Goal: Find contact information: Find contact information

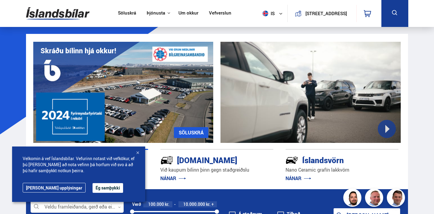
click at [93, 187] on button "Ég samþykki" at bounding box center [108, 188] width 31 height 10
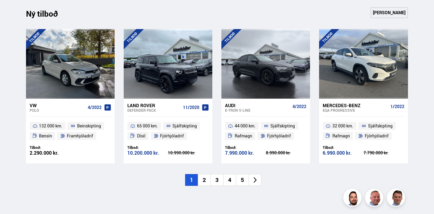
scroll to position [609, 0]
click at [203, 177] on li "2" at bounding box center [204, 180] width 13 height 12
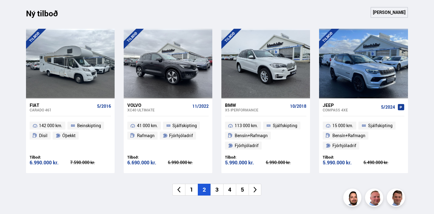
click at [217, 185] on li "3" at bounding box center [216, 190] width 13 height 12
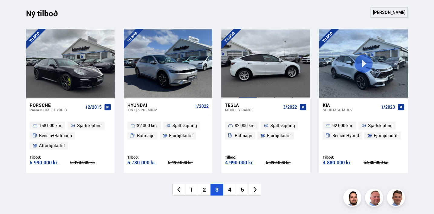
click at [248, 84] on div at bounding box center [248, 64] width 18 height 70
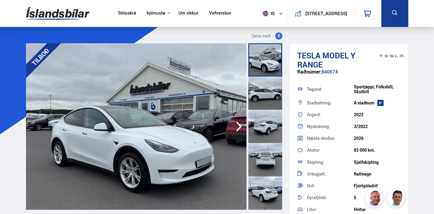
click at [236, 132] on icon "button" at bounding box center [239, 126] width 12 height 15
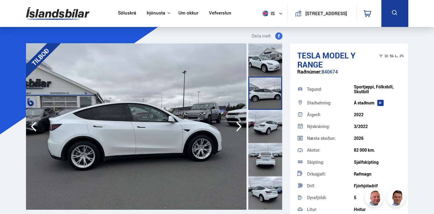
click at [236, 132] on icon "button" at bounding box center [239, 126] width 12 height 15
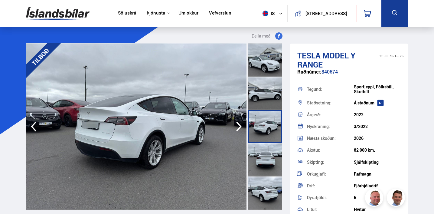
click at [236, 132] on icon "button" at bounding box center [239, 126] width 12 height 15
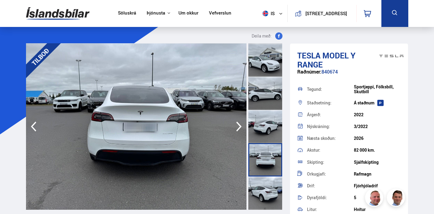
click at [236, 132] on icon "button" at bounding box center [239, 126] width 12 height 15
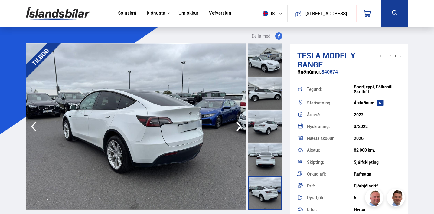
click at [236, 132] on icon "button" at bounding box center [239, 126] width 12 height 15
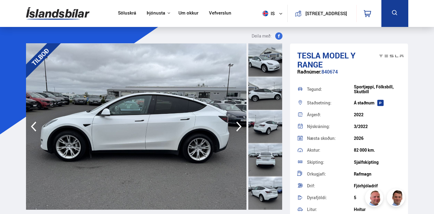
click at [236, 132] on icon "button" at bounding box center [239, 126] width 12 height 15
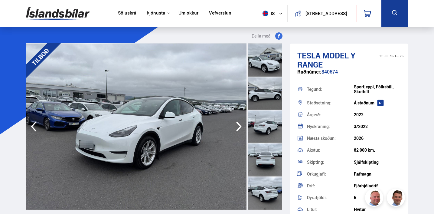
click at [236, 132] on icon "button" at bounding box center [239, 126] width 12 height 15
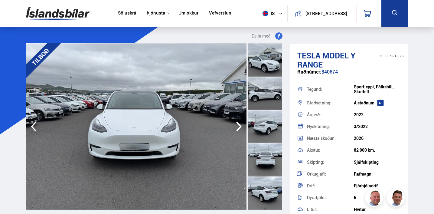
click at [236, 132] on icon "button" at bounding box center [239, 126] width 12 height 15
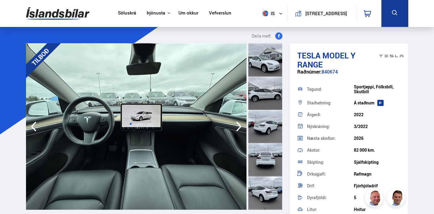
click at [236, 132] on icon "button" at bounding box center [239, 126] width 12 height 15
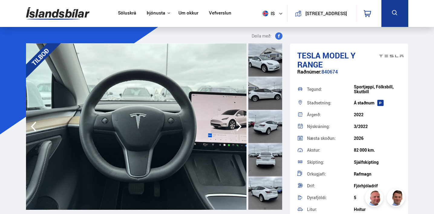
click at [236, 132] on icon "button" at bounding box center [239, 126] width 12 height 15
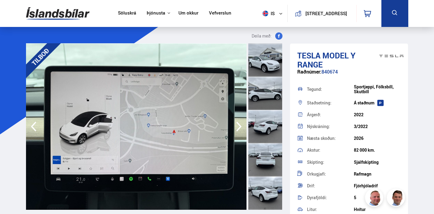
click at [236, 132] on icon "button" at bounding box center [239, 126] width 12 height 15
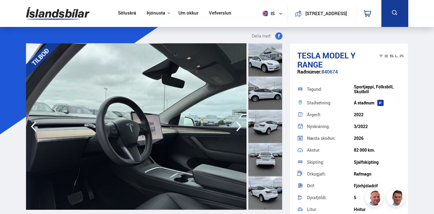
click at [236, 132] on icon "button" at bounding box center [239, 126] width 12 height 15
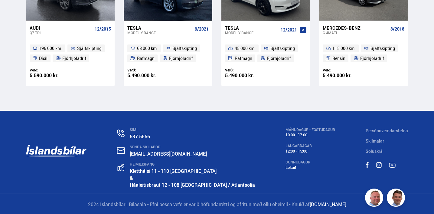
scroll to position [6095, 0]
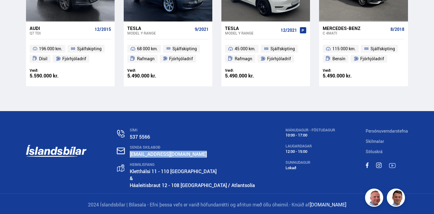
drag, startPoint x: 204, startPoint y: 153, endPoint x: 138, endPoint y: 152, distance: 65.3
click at [138, 152] on p "[EMAIL_ADDRESS][DOMAIN_NAME]" at bounding box center [192, 154] width 125 height 7
copy link "[EMAIL_ADDRESS][DOMAIN_NAME]"
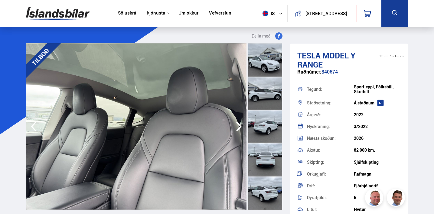
scroll to position [0, 0]
click at [180, 15] on link "Um okkur" at bounding box center [188, 13] width 20 height 6
